Goal: Task Accomplishment & Management: Manage account settings

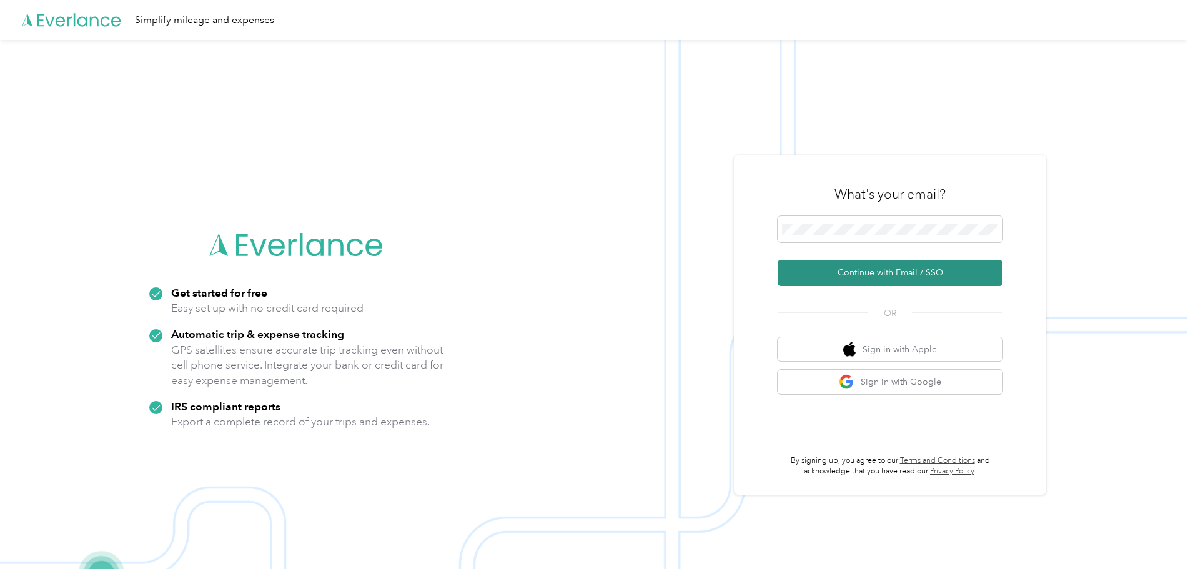
click at [899, 265] on button "Continue with Email / SSO" at bounding box center [889, 273] width 225 height 26
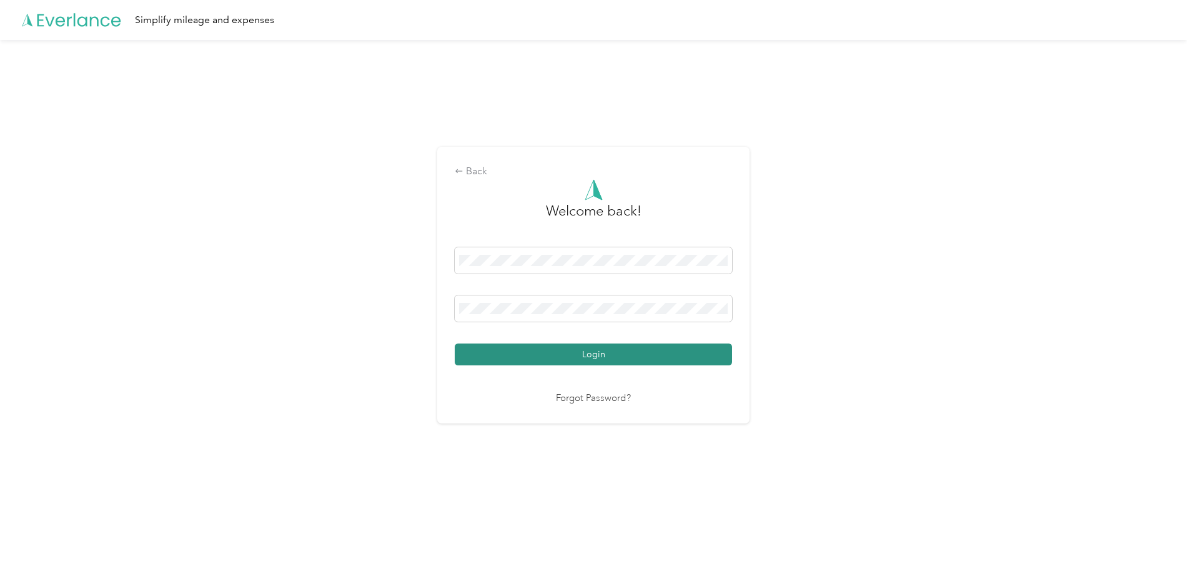
click at [641, 352] on button "Login" at bounding box center [593, 354] width 277 height 22
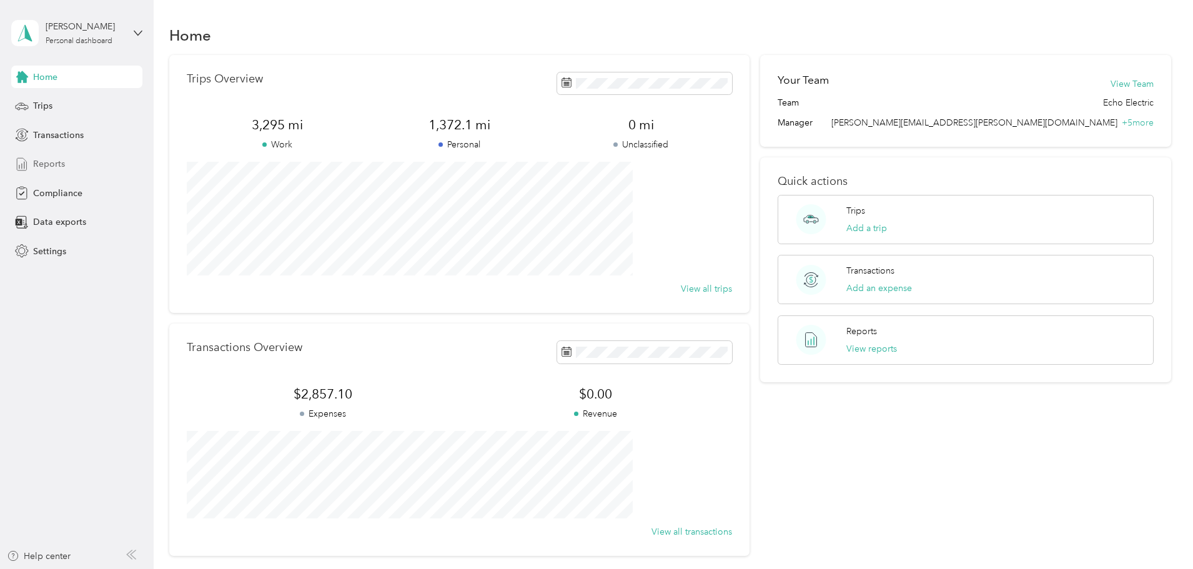
click at [69, 159] on div "Reports" at bounding box center [76, 164] width 131 height 22
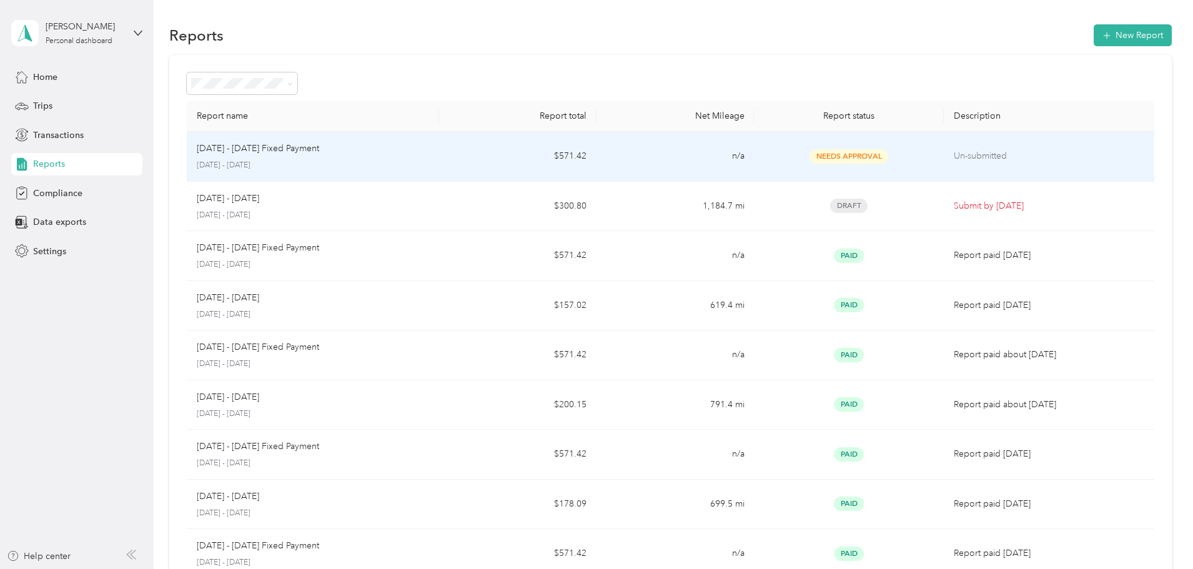
click at [706, 160] on td "n/a" at bounding box center [674, 157] width 157 height 50
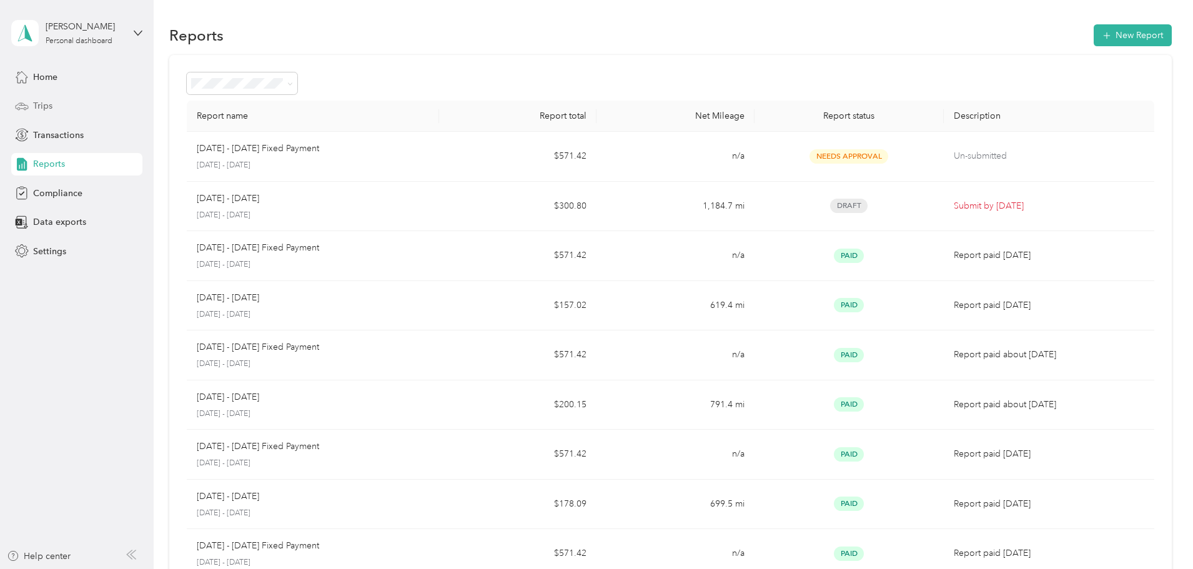
click at [54, 98] on div "Trips" at bounding box center [76, 106] width 131 height 22
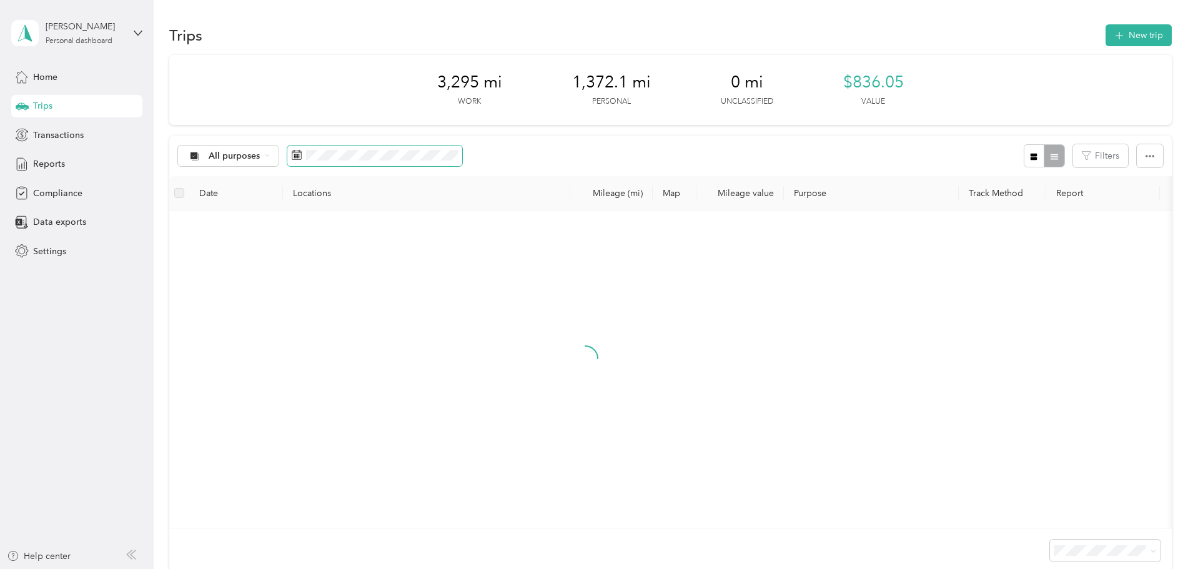
click at [410, 161] on span at bounding box center [374, 155] width 175 height 21
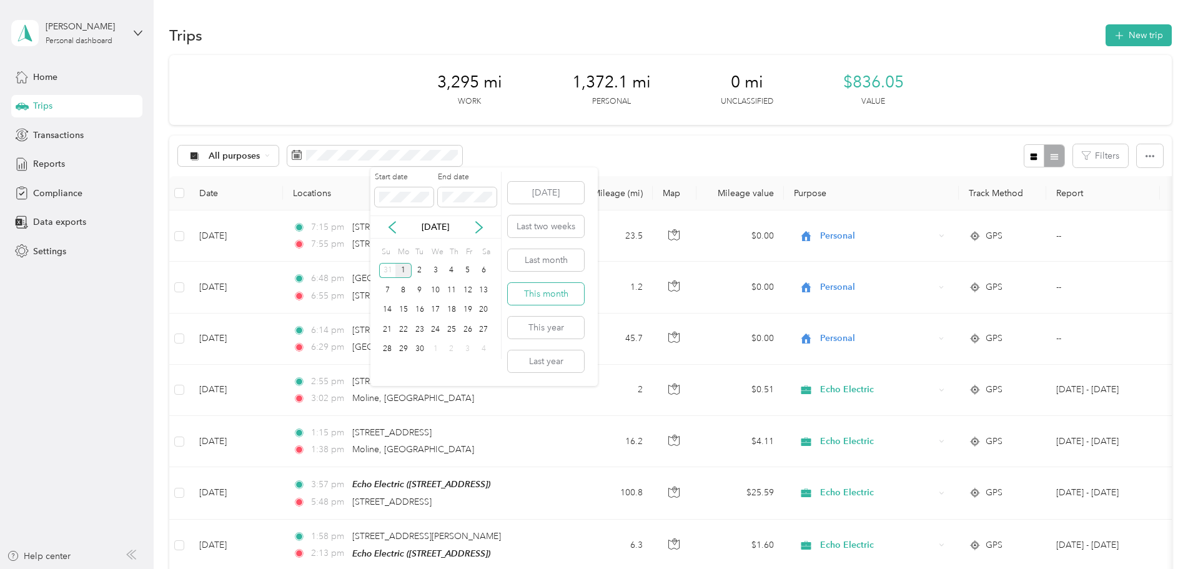
click at [541, 292] on button "This month" at bounding box center [546, 294] width 76 height 22
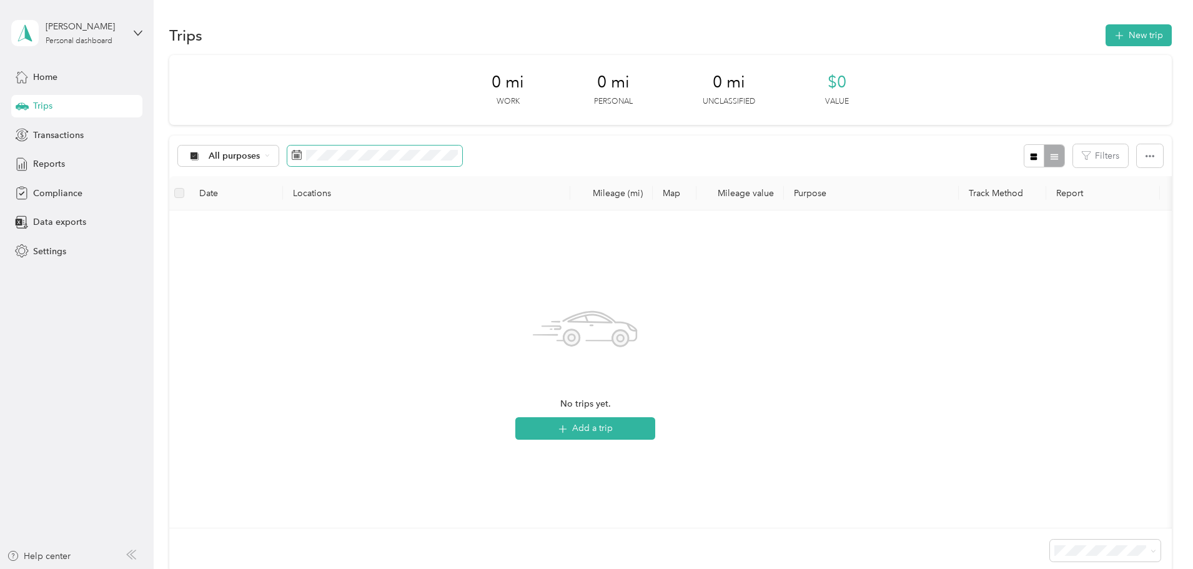
click at [441, 163] on span at bounding box center [374, 155] width 175 height 21
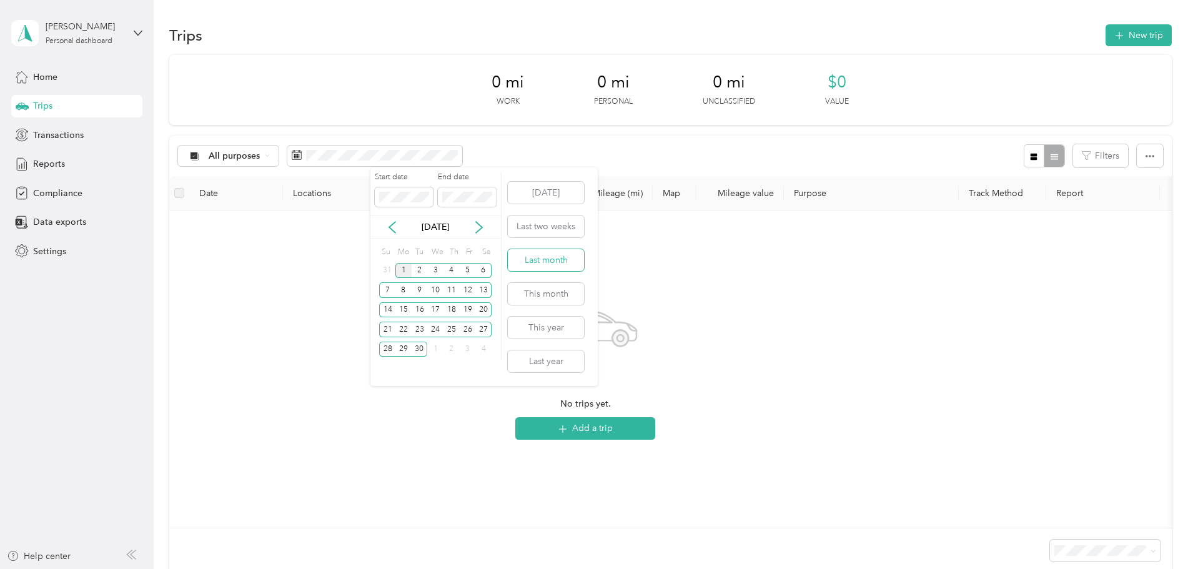
click at [546, 257] on button "Last month" at bounding box center [546, 260] width 76 height 22
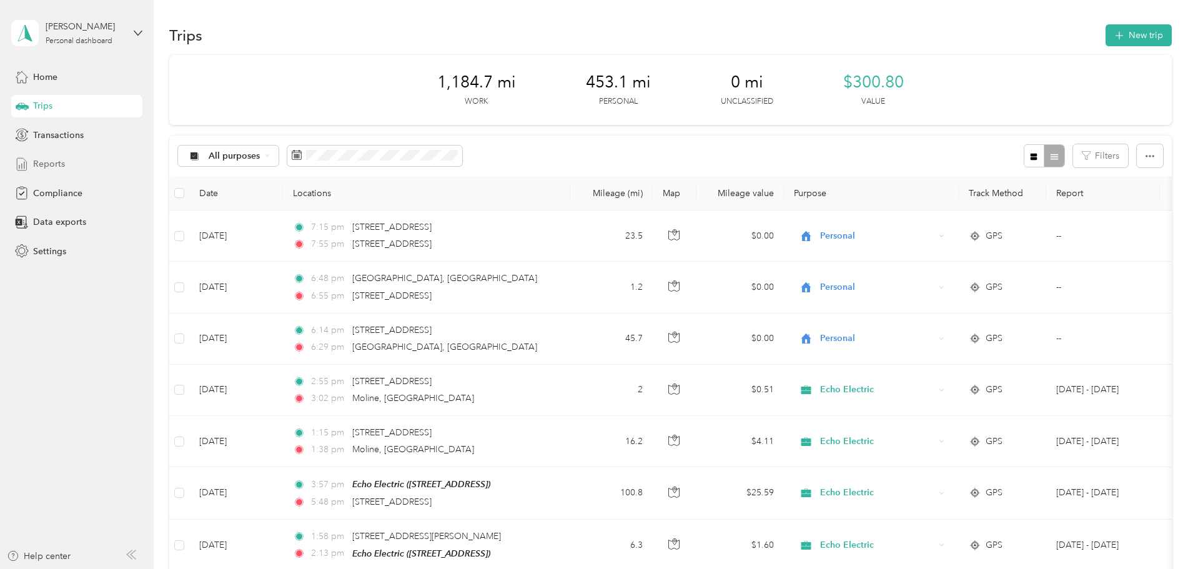
click at [46, 169] on span "Reports" at bounding box center [49, 163] width 32 height 13
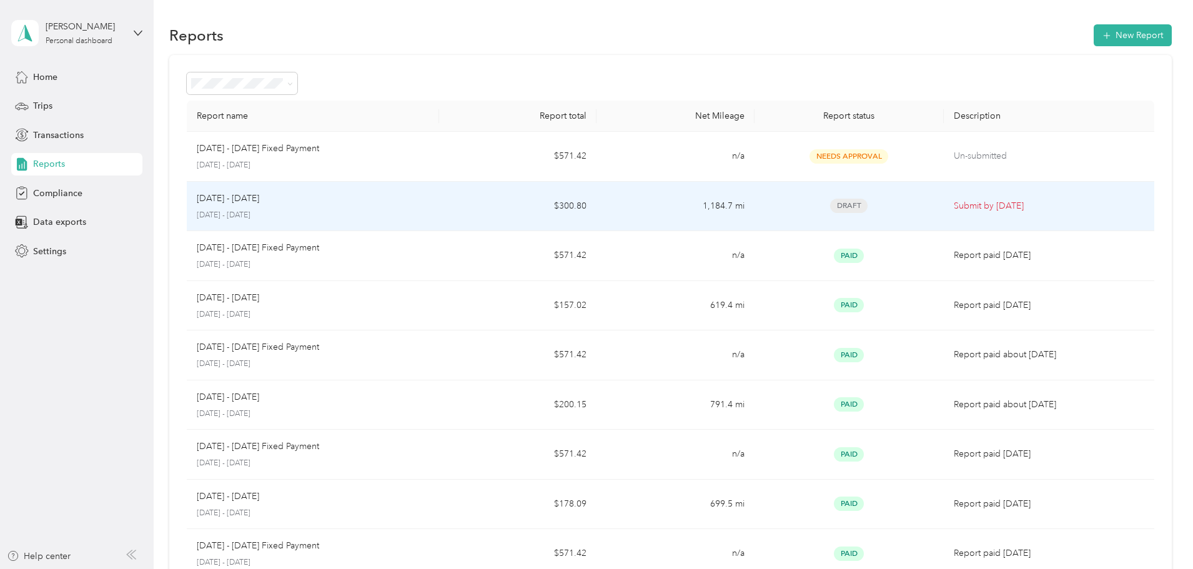
click at [882, 205] on div "Draft" at bounding box center [848, 206] width 169 height 14
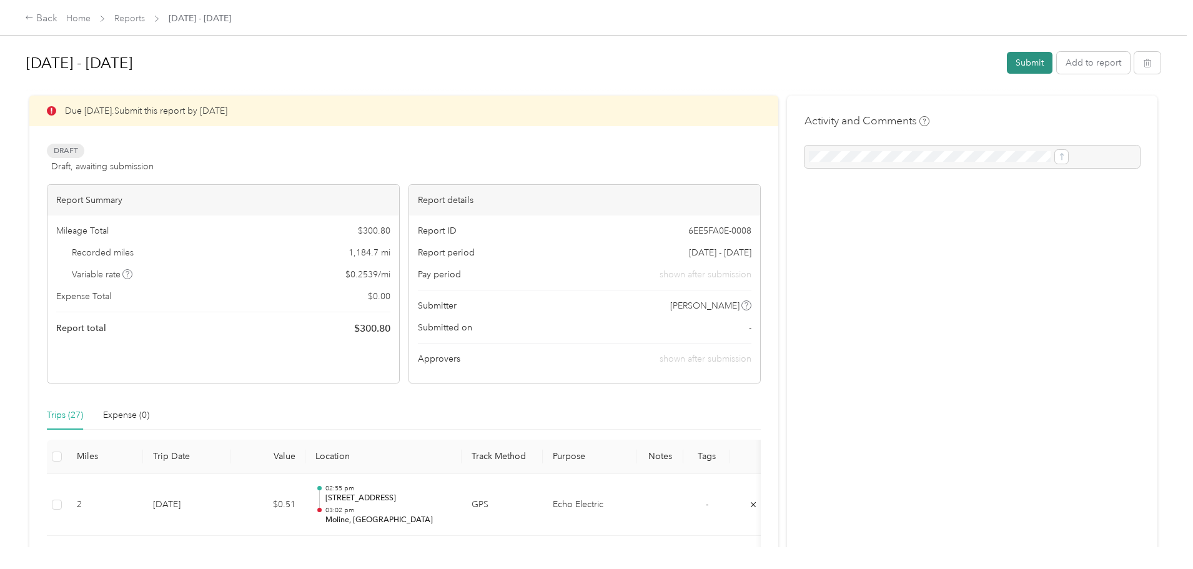
click at [1006, 63] on button "Submit" at bounding box center [1029, 63] width 46 height 22
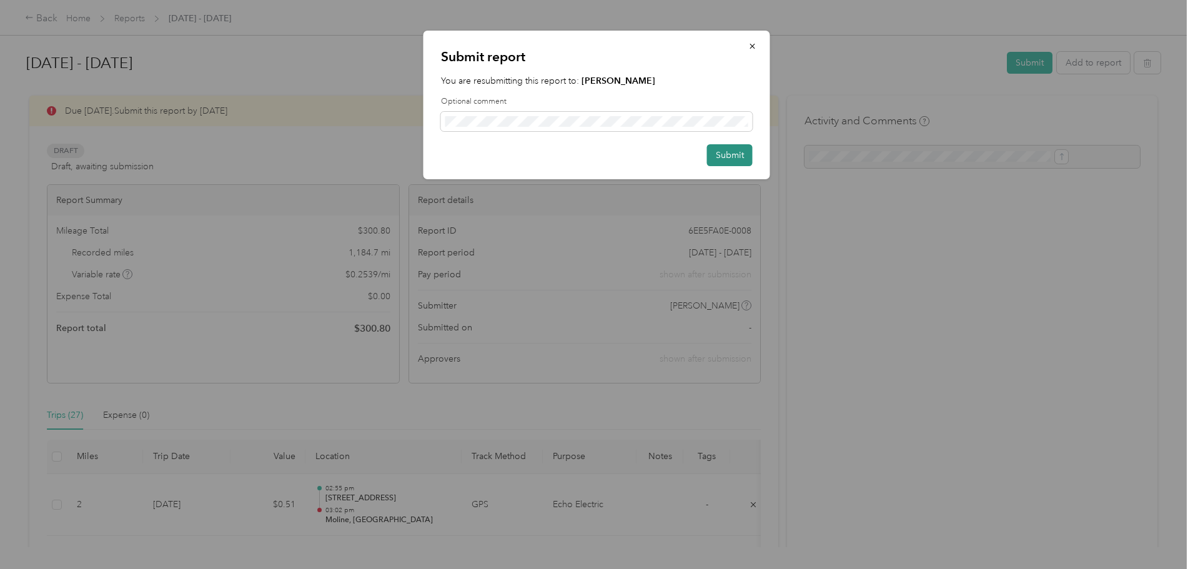
click at [724, 159] on button "Submit" at bounding box center [730, 155] width 46 height 22
